Goal: Information Seeking & Learning: Learn about a topic

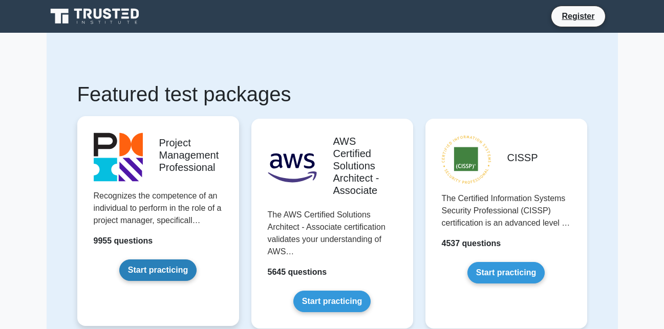
click at [159, 267] on link "Start practicing" at bounding box center [157, 271] width 77 height 22
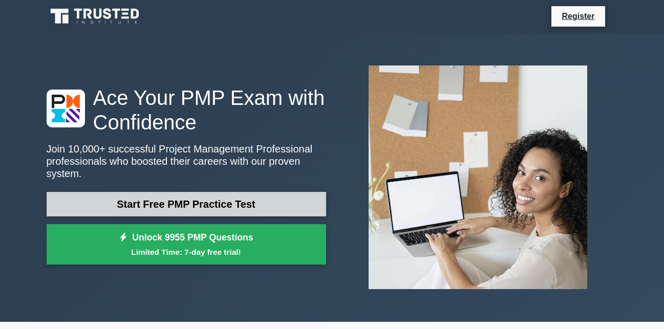
click at [223, 203] on link "Start Free PMP Practice Test" at bounding box center [187, 204] width 280 height 25
